Goal: Information Seeking & Learning: Learn about a topic

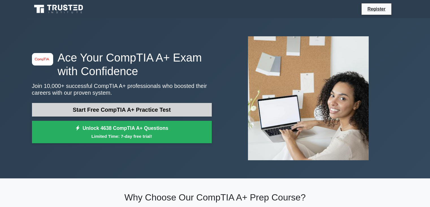
click at [121, 109] on link "Start Free CompTIA A+ Practice Test" at bounding box center [122, 110] width 180 height 14
click at [108, 109] on link "Start Free CompTIA A+ Practice Test" at bounding box center [122, 110] width 180 height 14
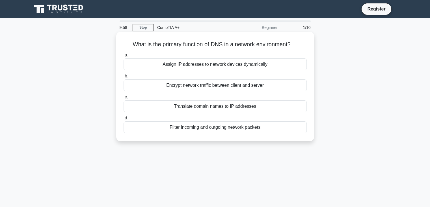
drag, startPoint x: 174, startPoint y: 68, endPoint x: 196, endPoint y: 55, distance: 25.9
click at [196, 55] on label "a. Assign IP addresses to network devices dynamically" at bounding box center [215, 60] width 183 height 19
click at [124, 55] on input "a. Assign IP addresses to network devices dynamically" at bounding box center [124, 55] width 0 height 4
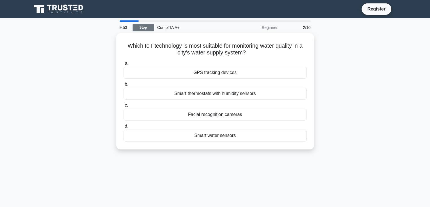
click at [149, 31] on link "Stop" at bounding box center [143, 27] width 21 height 7
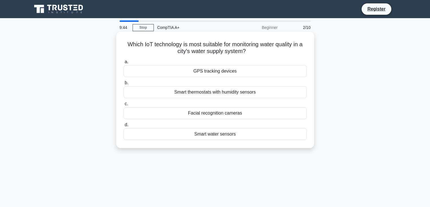
click at [197, 45] on h5 "Which IoT technology is most suitable for monitoring water quality in a city's …" at bounding box center [215, 48] width 184 height 14
click at [222, 134] on div "Smart water sensors" at bounding box center [215, 134] width 183 height 12
click at [124, 126] on input "d. Smart water sensors" at bounding box center [124, 125] width 0 height 4
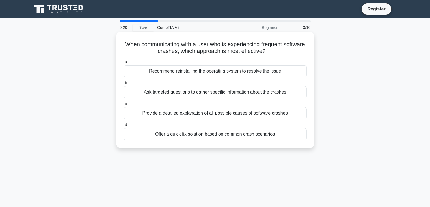
click at [189, 137] on div "Offer a quick fix solution based on common crash scenarios" at bounding box center [215, 134] width 183 height 12
click at [124, 126] on input "d. Offer a quick fix solution based on common crash scenarios" at bounding box center [124, 125] width 0 height 4
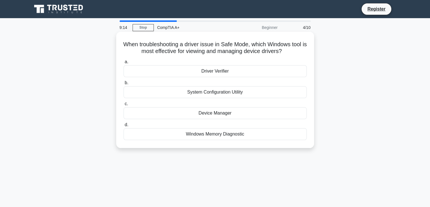
click at [212, 111] on div "Device Manager" at bounding box center [215, 113] width 183 height 12
click at [124, 106] on input "c. Device Manager" at bounding box center [124, 104] width 0 height 4
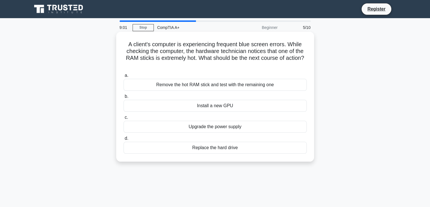
click at [215, 88] on div "Remove the hot RAM stick and test with the remaining one" at bounding box center [215, 85] width 183 height 12
click at [124, 77] on input "a. Remove the hot RAM stick and test with the remaining one" at bounding box center [124, 76] width 0 height 4
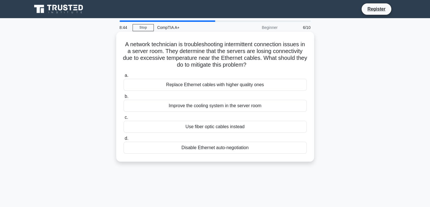
click at [229, 95] on label "b. Improve the cooling system in the server room" at bounding box center [215, 102] width 183 height 19
click at [124, 95] on input "b. Improve the cooling system in the server room" at bounding box center [124, 96] width 0 height 4
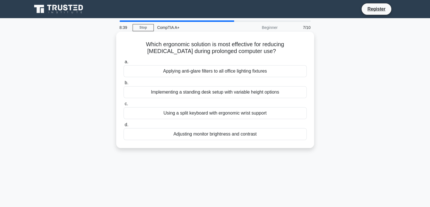
click at [233, 80] on label "b. Implementing a standing desk setup with variable height options" at bounding box center [215, 88] width 183 height 19
click at [124, 81] on input "b. Implementing a standing desk setup with variable height options" at bounding box center [124, 83] width 0 height 4
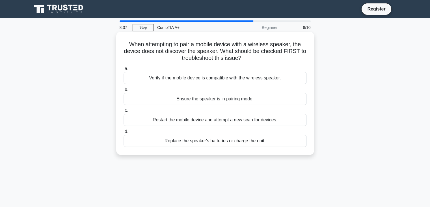
click at [230, 61] on h5 "When attempting to pair a mobile device with a wireless speaker, the device doe…" at bounding box center [215, 51] width 184 height 21
click at [230, 65] on div "a. Verify if the mobile device is compatible with the wireless speaker. b. Ensu…" at bounding box center [215, 106] width 190 height 84
click at [233, 91] on label "b. Ensure the speaker is in pairing mode." at bounding box center [215, 95] width 183 height 19
click at [124, 91] on input "b. Ensure the speaker is in pairing mode." at bounding box center [124, 90] width 0 height 4
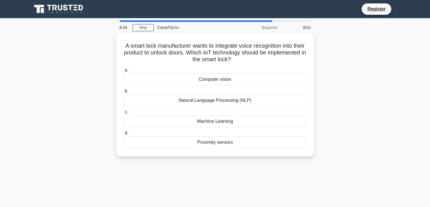
click at [233, 91] on label "b. Natural Language Processing (NLP)" at bounding box center [215, 96] width 183 height 19
click at [124, 91] on input "b. Natural Language Processing (NLP)" at bounding box center [124, 91] width 0 height 4
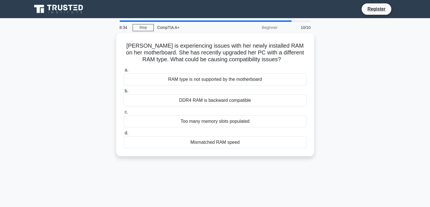
click at [233, 91] on label "b. DDR4 RAM is backward compatible" at bounding box center [215, 96] width 183 height 19
click at [124, 91] on input "b. DDR4 RAM is backward compatible" at bounding box center [124, 91] width 0 height 4
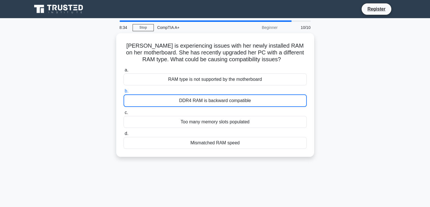
click at [233, 91] on label "b. DDR4 RAM is backward compatible" at bounding box center [215, 96] width 183 height 19
click at [124, 91] on input "b. DDR4 RAM is backward compatible" at bounding box center [124, 91] width 0 height 4
click at [233, 91] on label "b. DDR4 RAM is backward compatible" at bounding box center [215, 96] width 183 height 19
click at [124, 91] on input "b. DDR4 RAM is backward compatible" at bounding box center [124, 91] width 0 height 4
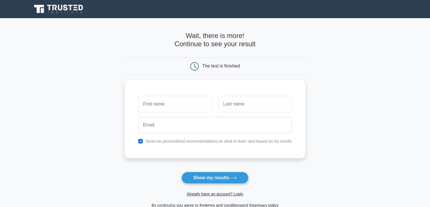
click at [184, 6] on div "Register" at bounding box center [215, 9] width 373 height 14
